Goal: Task Accomplishment & Management: Manage account settings

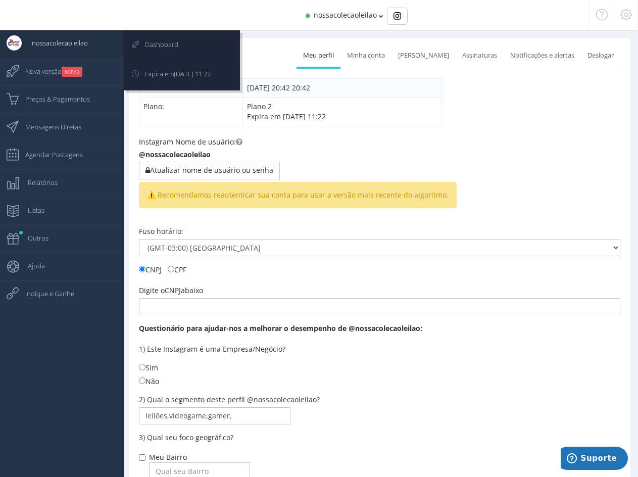
click at [41, 49] on span "nossacolecaoleilao" at bounding box center [55, 42] width 66 height 25
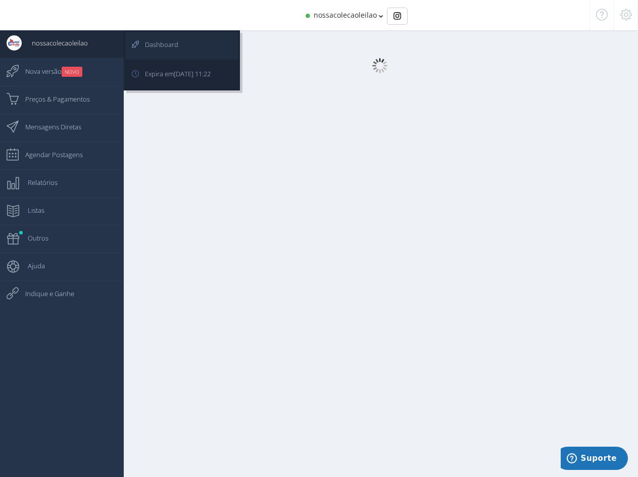
click at [153, 45] on body "nossacolecaoleilao 980 Seguidores imaginarias.oficial 3.6K Seguidores 0 [GEOGRA…" at bounding box center [319, 243] width 638 height 487
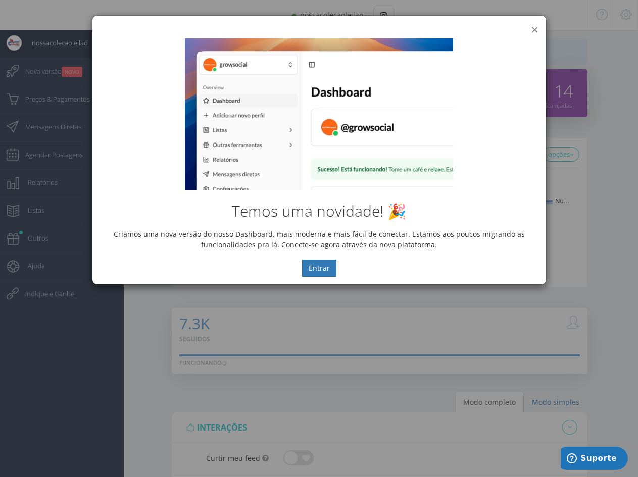
click at [537, 30] on button "×" at bounding box center [535, 30] width 8 height 14
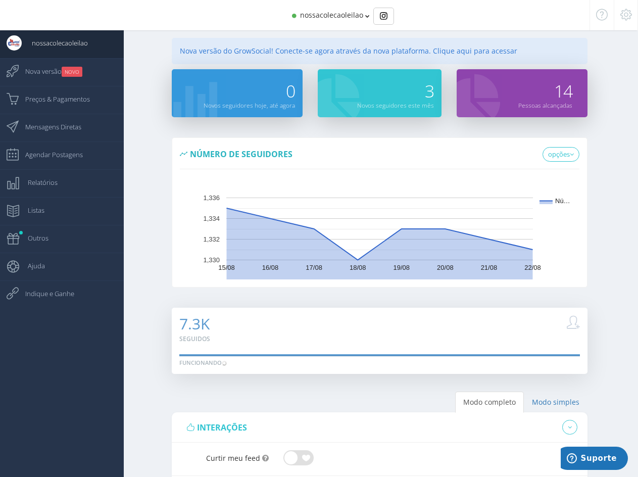
click at [327, 17] on span "nossacolecaoleilao" at bounding box center [331, 15] width 63 height 10
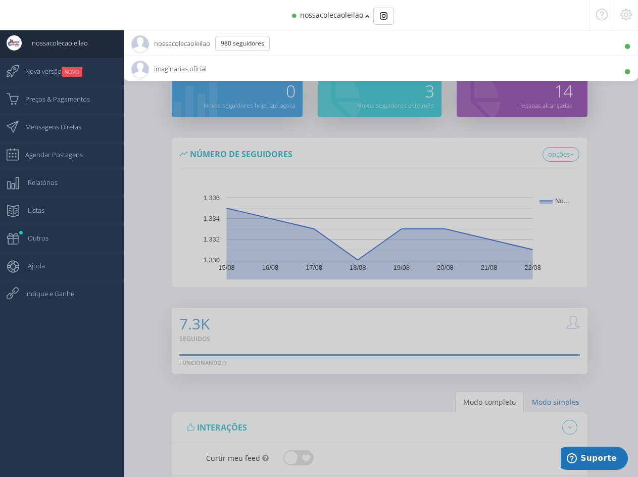
click at [326, 17] on span "nossacolecaoleilao" at bounding box center [331, 15] width 63 height 10
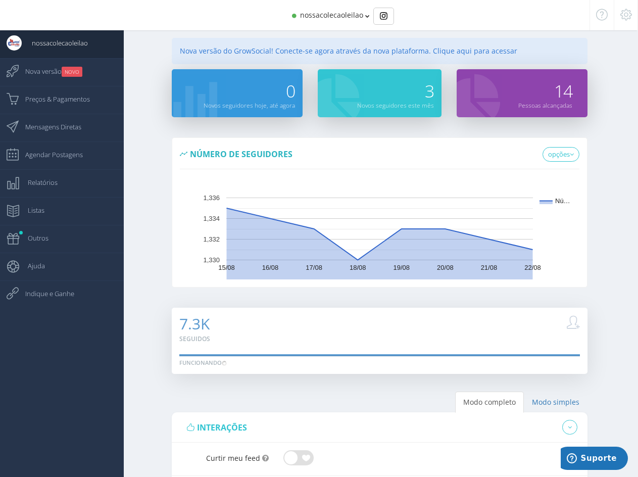
click at [628, 15] on icon at bounding box center [626, 14] width 12 height 7
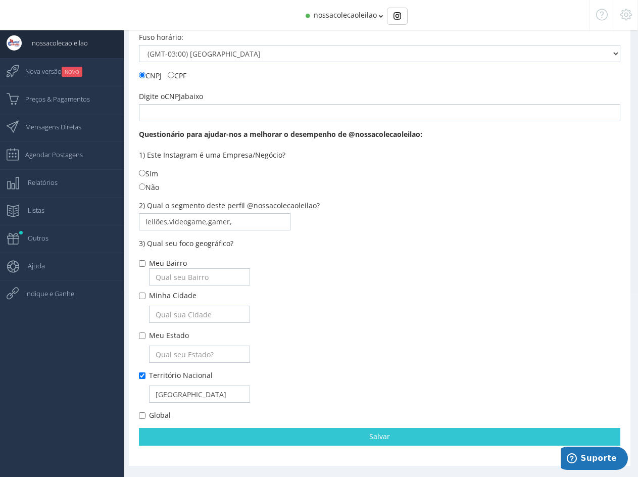
scroll to position [196, 0]
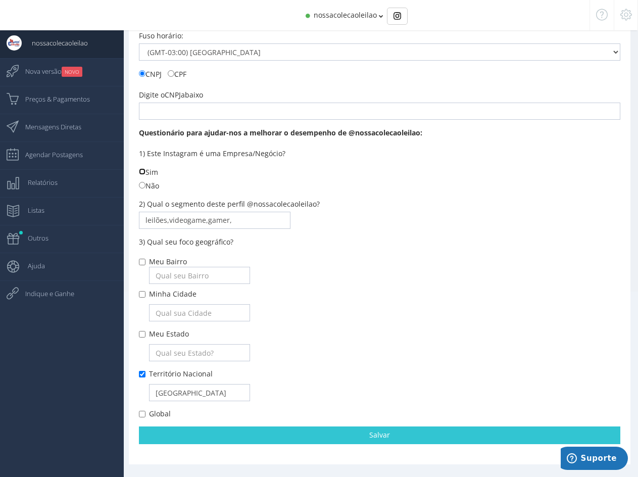
click at [141, 170] on input "Sim" at bounding box center [142, 171] width 7 height 7
radio input "true"
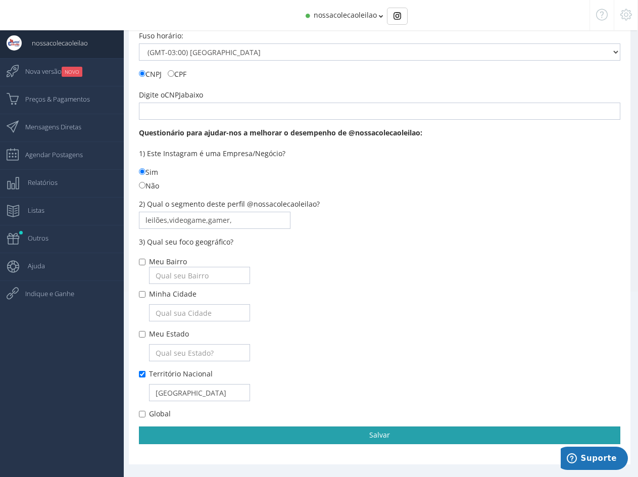
click at [255, 439] on link "Salvar" at bounding box center [380, 434] width 482 height 17
